Goal: Task Accomplishment & Management: Manage account settings

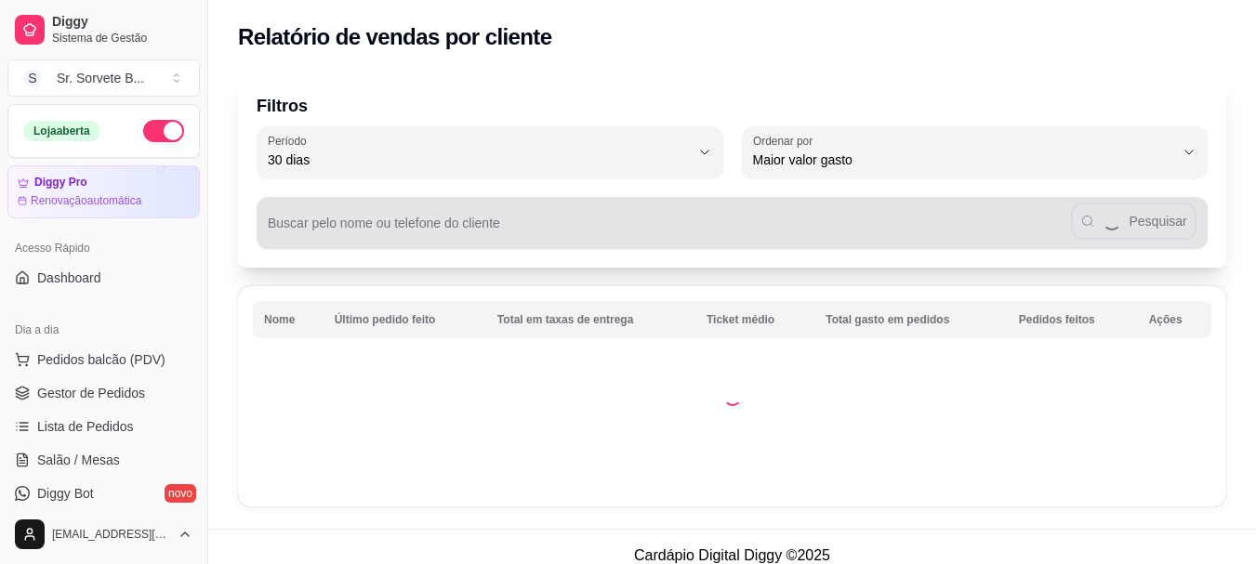
select select "30"
select select "HIGHEST_TOTAL_SPENT_WITH_ORDERS"
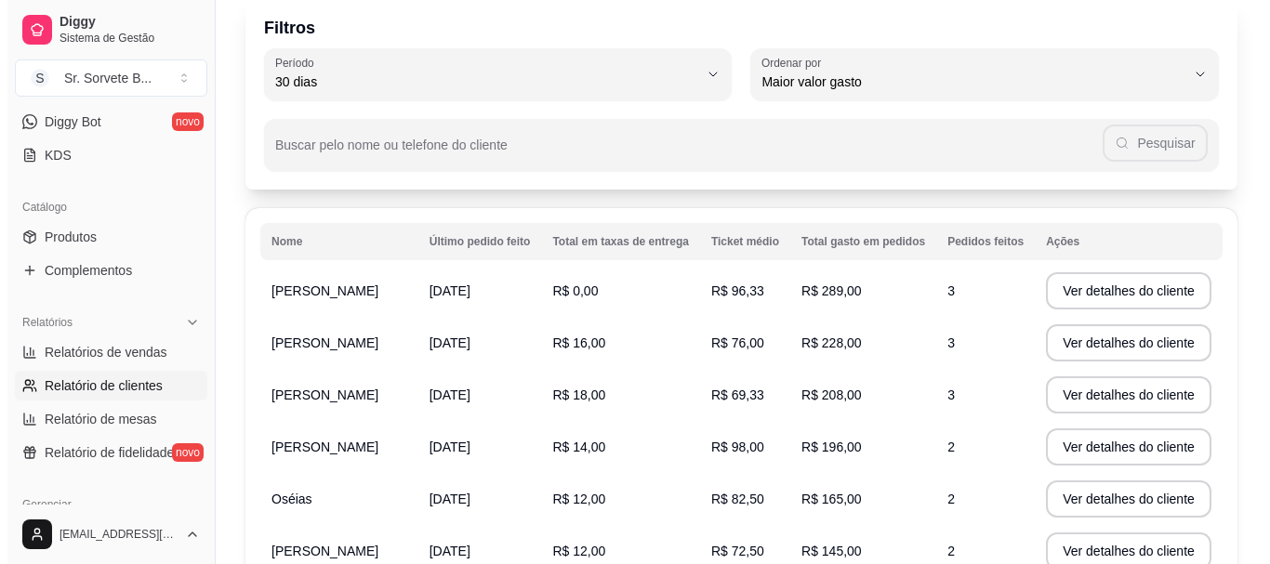
scroll to position [111, 0]
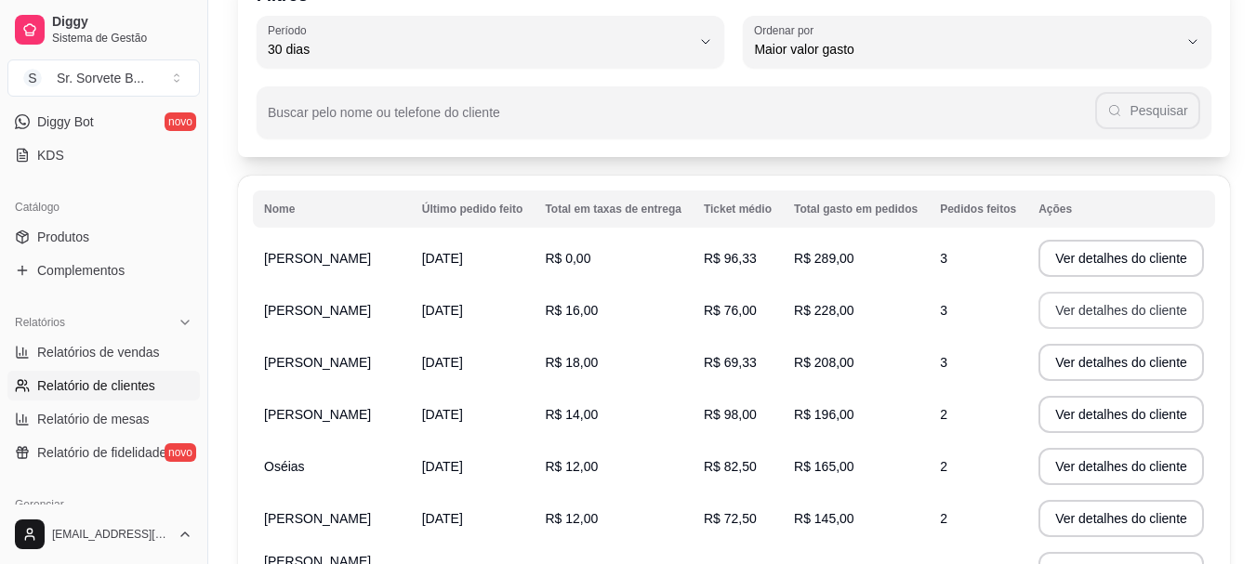
click at [1182, 313] on button "Ver detalhes do cliente" at bounding box center [1122, 310] width 166 height 37
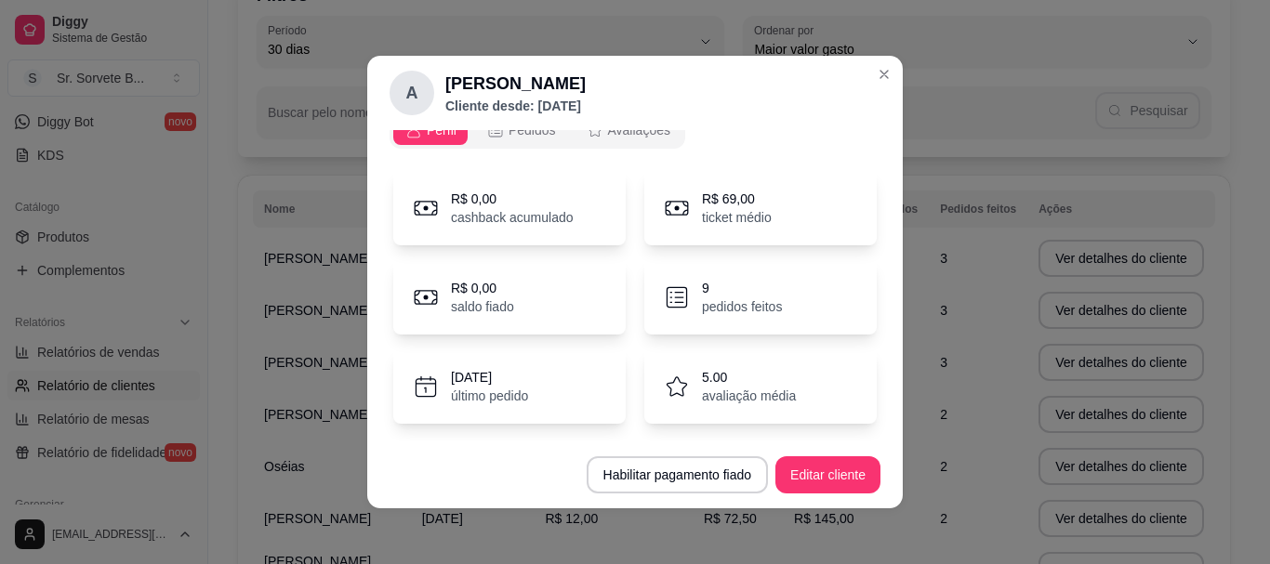
scroll to position [0, 0]
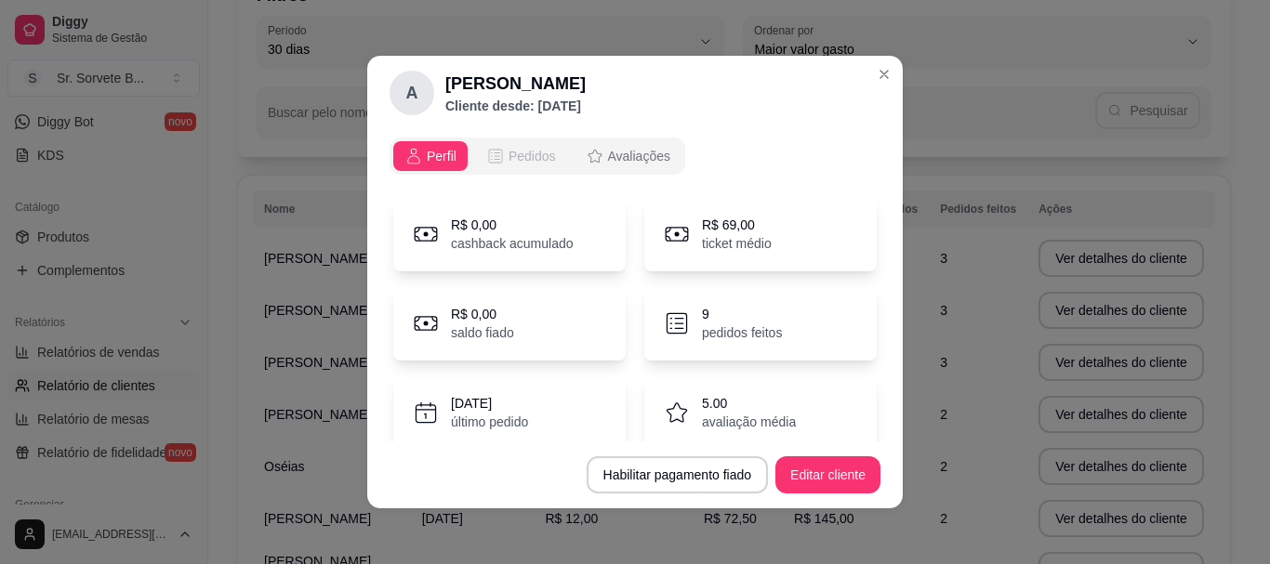
click at [530, 151] on span "Pedidos" at bounding box center [532, 156] width 47 height 19
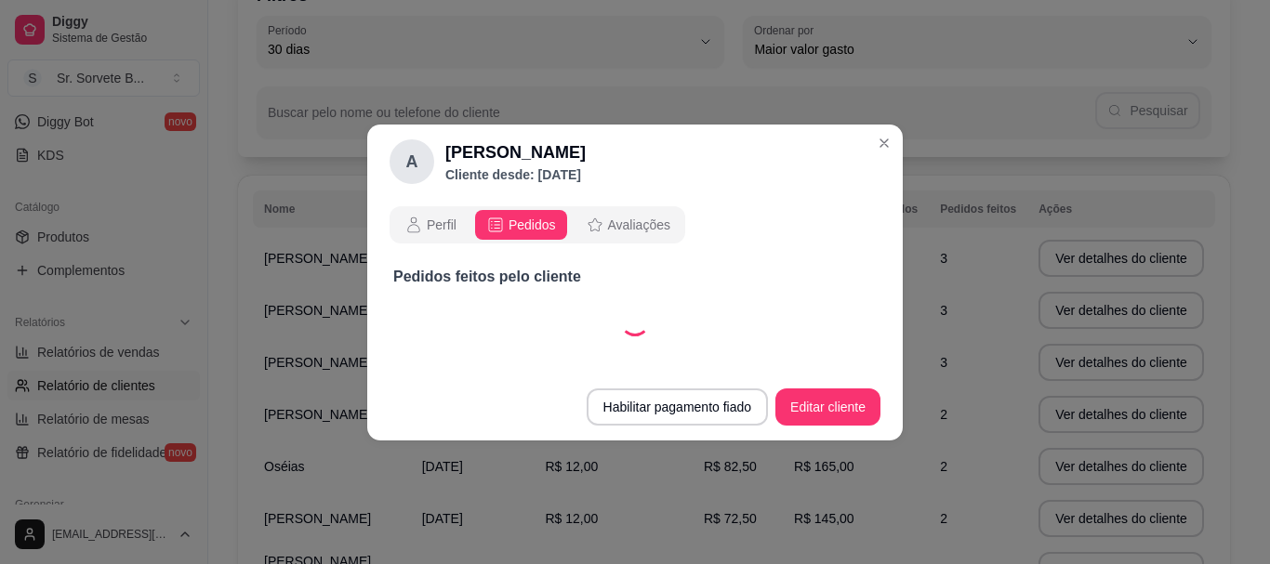
select select "30"
select select "ALL"
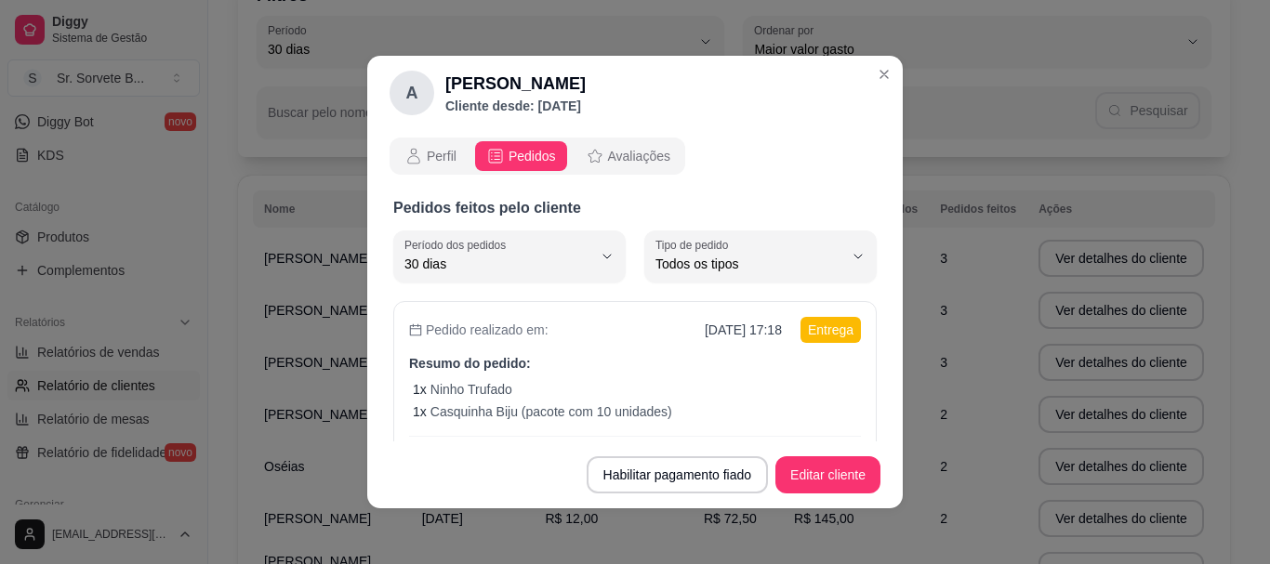
click at [524, 154] on span "Pedidos" at bounding box center [532, 156] width 47 height 19
click at [650, 351] on div "Pedido realizado em: [DATE] 17:18 Entrega Resumo do pedido: 1 x Ninho Trufado 1…" at bounding box center [635, 391] width 484 height 181
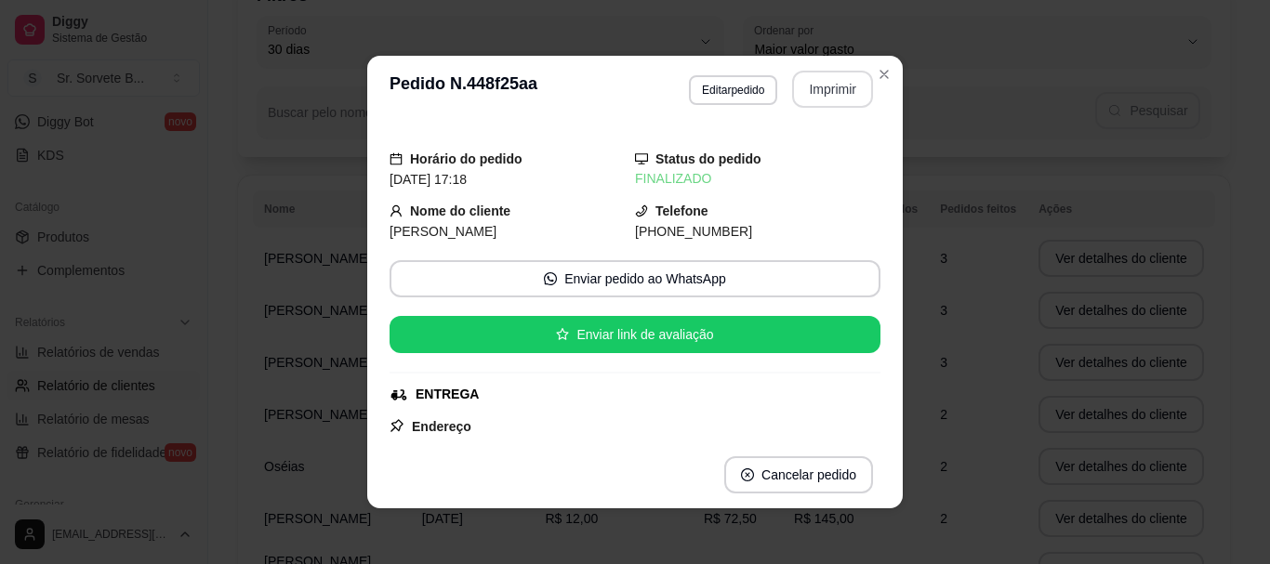
click at [807, 84] on button "Imprimir" at bounding box center [832, 89] width 81 height 37
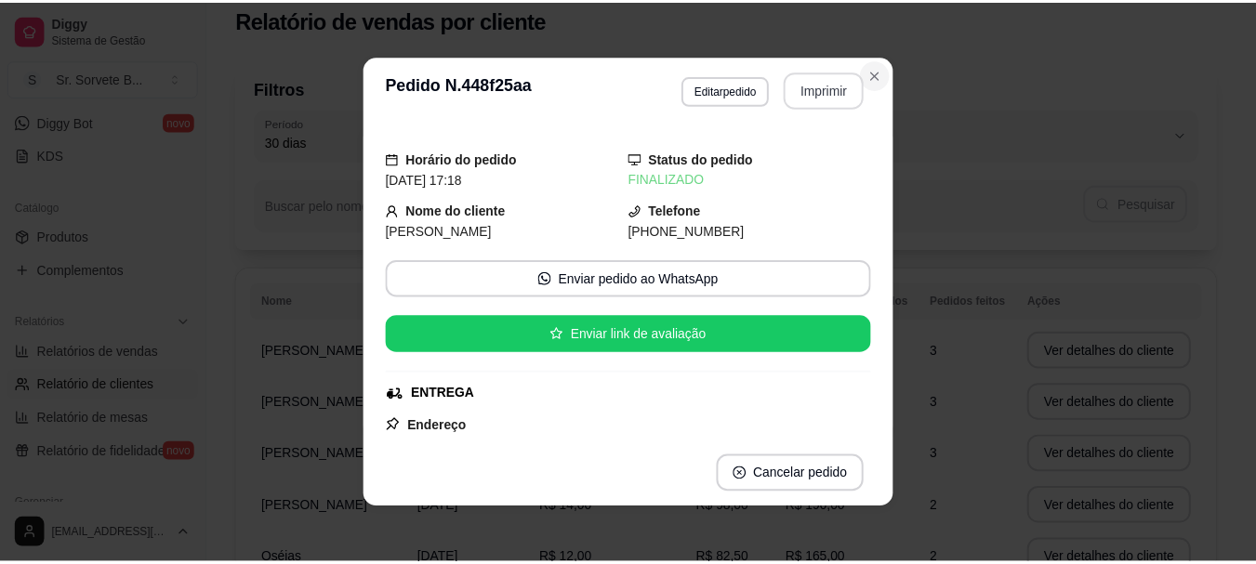
scroll to position [111, 0]
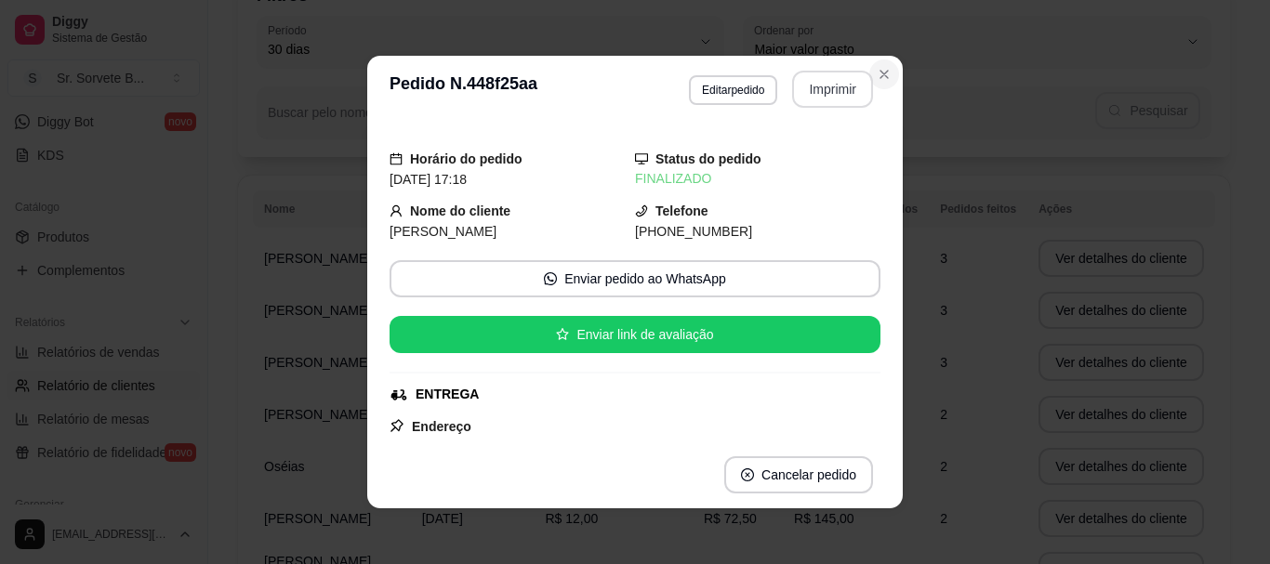
select select "30"
select select "ALL"
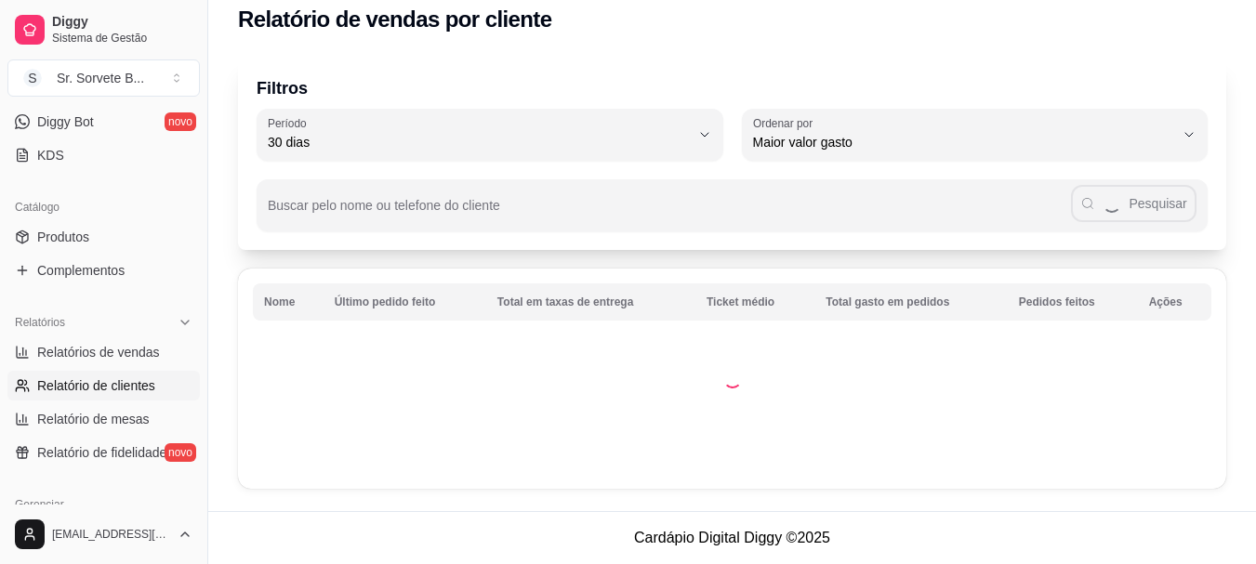
scroll to position [18, 0]
click at [139, 235] on link "Produtos" at bounding box center [103, 237] width 192 height 30
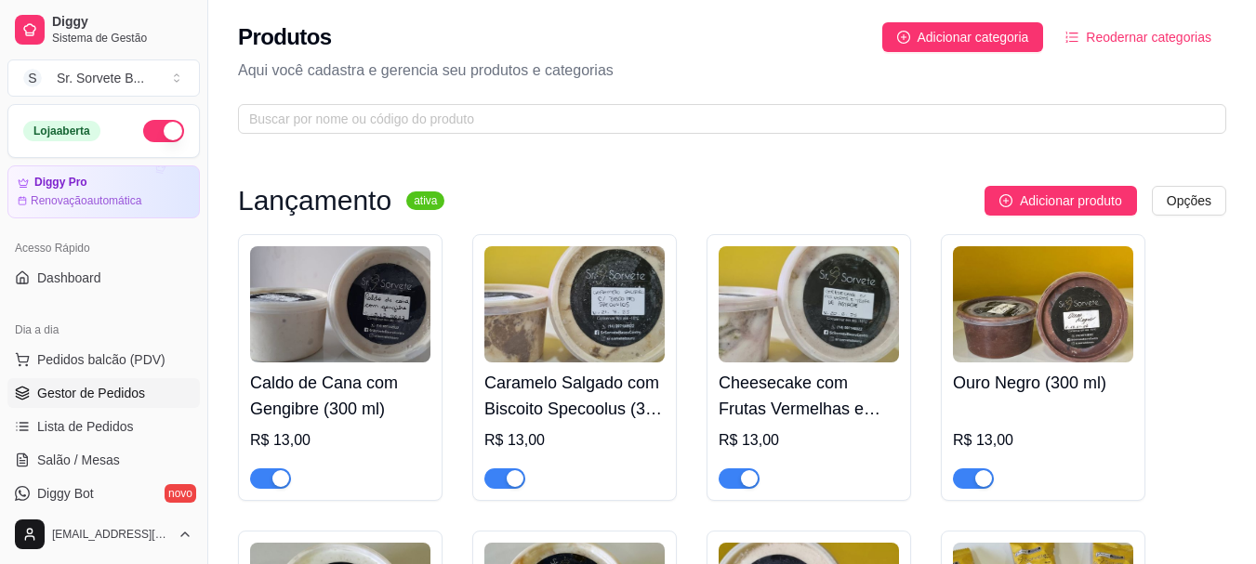
click at [109, 390] on span "Gestor de Pedidos" at bounding box center [91, 393] width 108 height 19
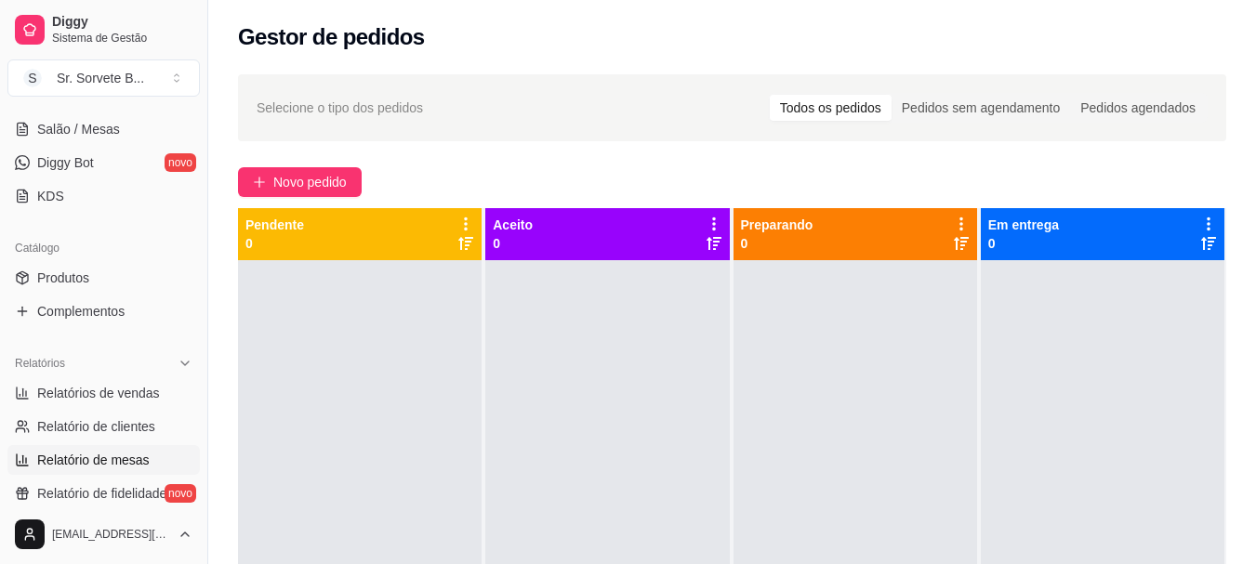
scroll to position [372, 0]
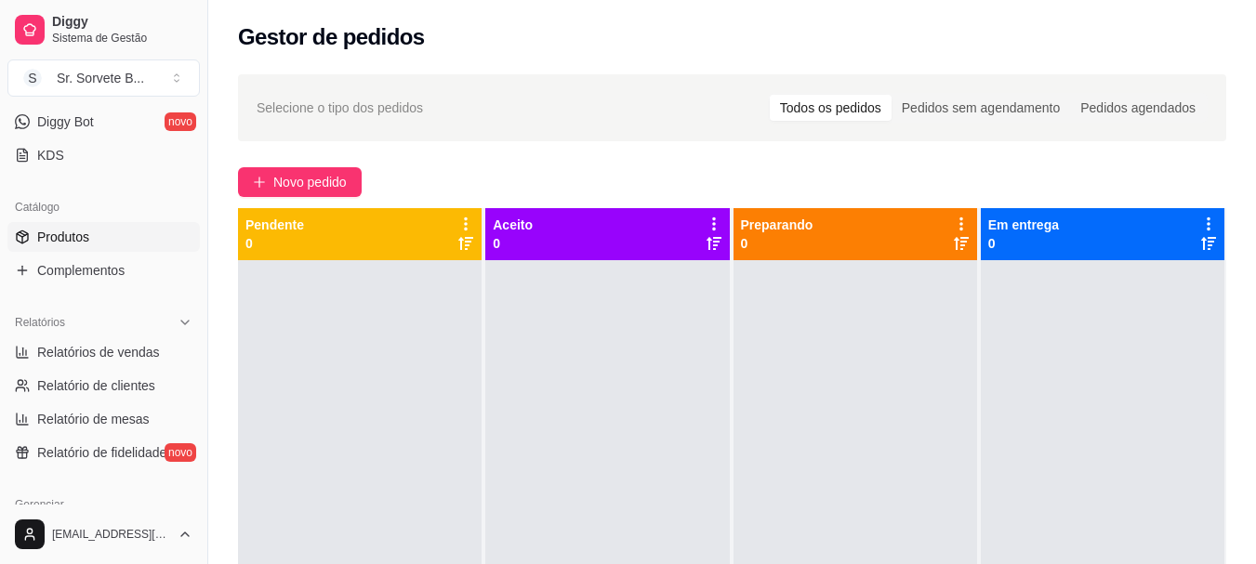
click at [104, 237] on link "Produtos" at bounding box center [103, 237] width 192 height 30
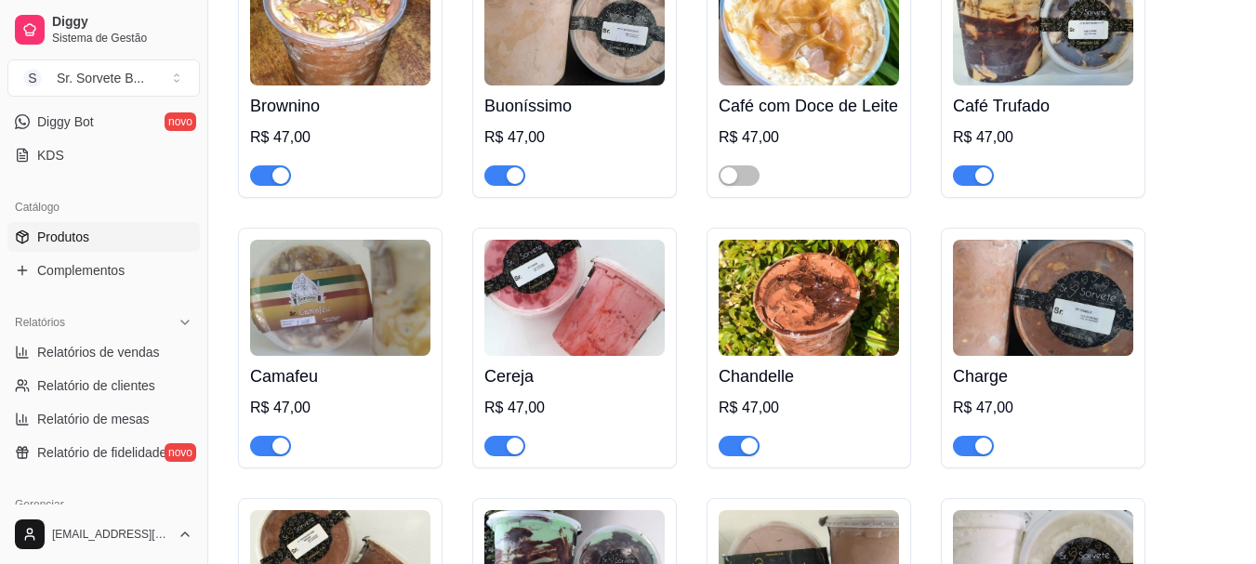
scroll to position [3998, 0]
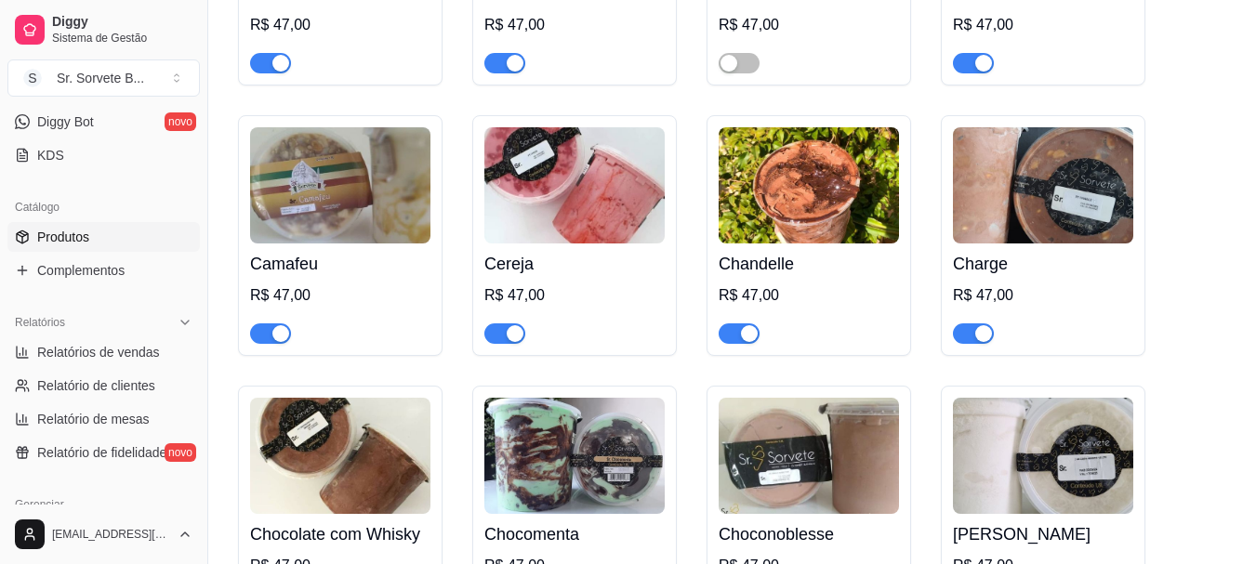
click at [725, 324] on span "button" at bounding box center [739, 334] width 41 height 20
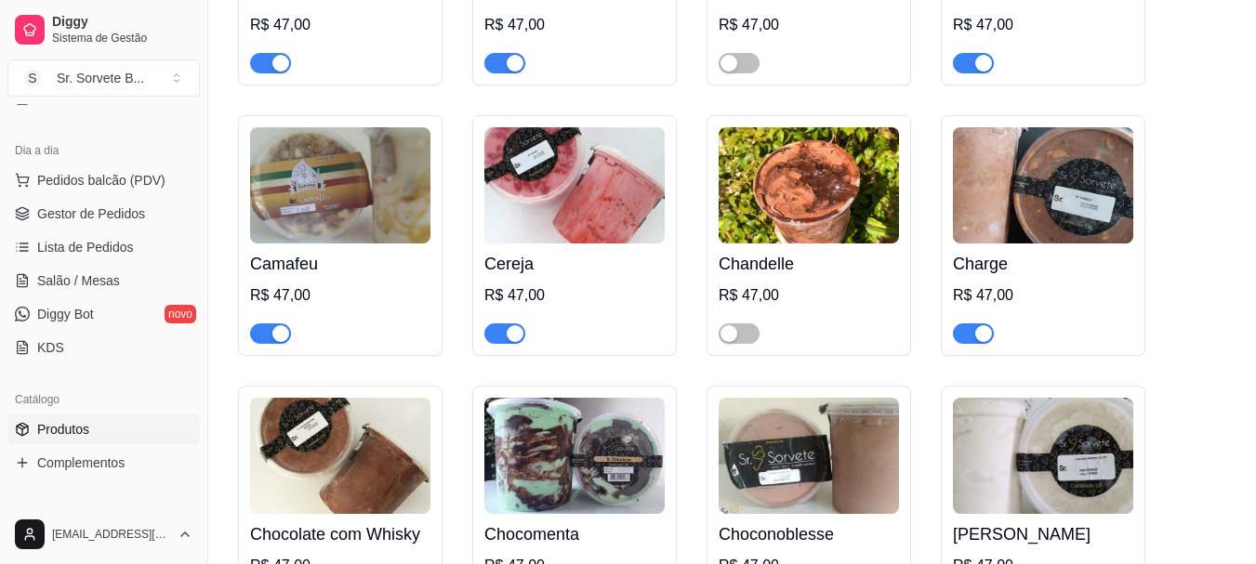
scroll to position [0, 0]
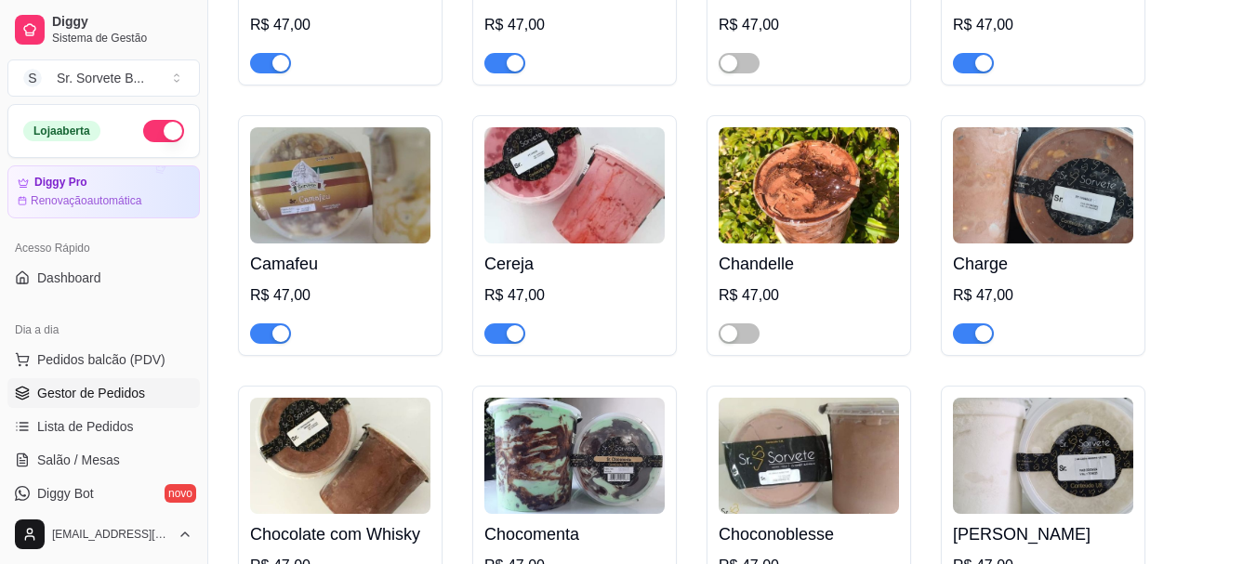
click at [129, 392] on span "Gestor de Pedidos" at bounding box center [91, 393] width 108 height 19
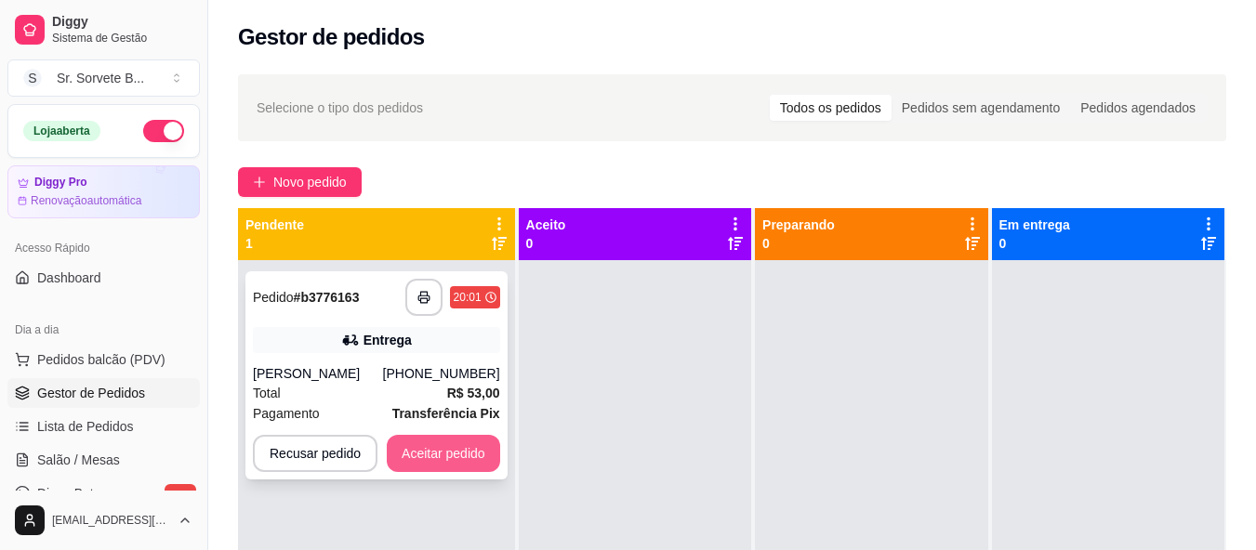
click at [462, 448] on button "Aceitar pedido" at bounding box center [443, 453] width 113 height 37
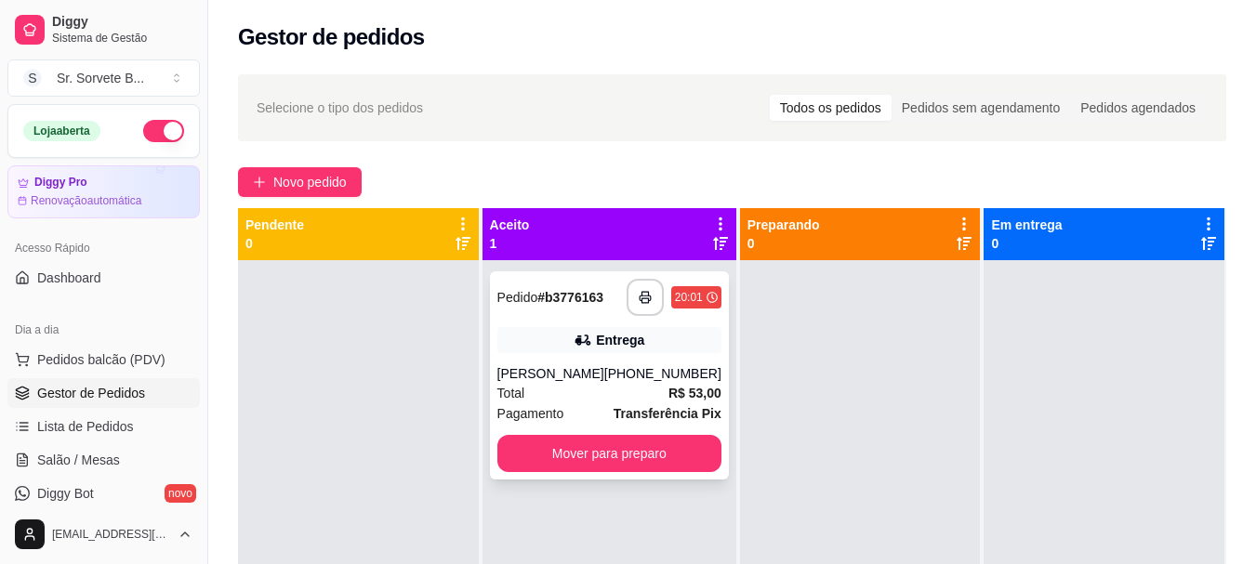
click at [615, 360] on div "**********" at bounding box center [609, 376] width 239 height 208
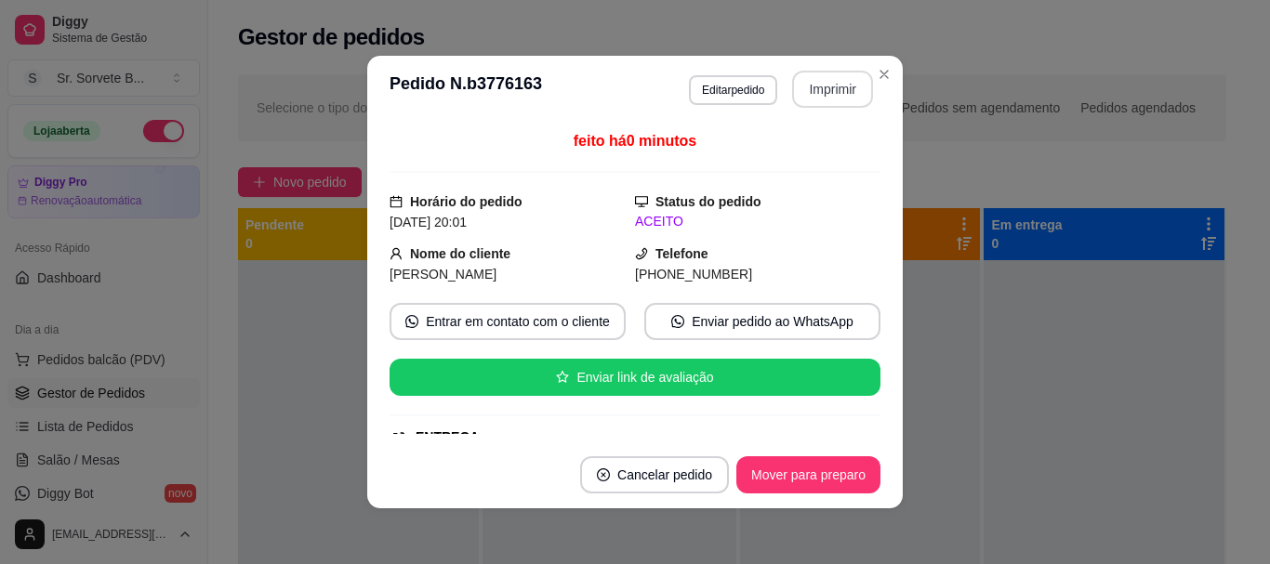
click at [828, 86] on button "Imprimir" at bounding box center [832, 89] width 81 height 37
